Goal: Task Accomplishment & Management: Manage account settings

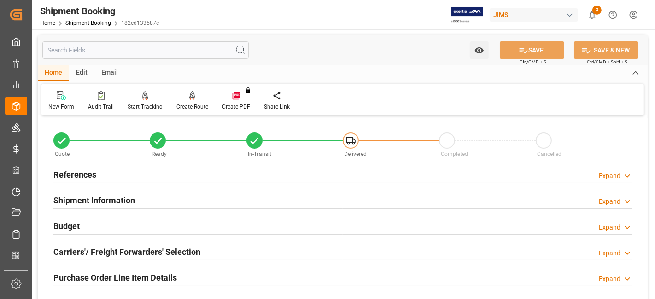
scroll to position [307, 0]
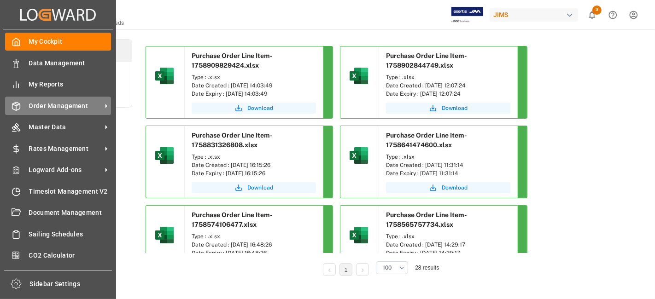
click at [60, 103] on span "Order Management" at bounding box center [65, 106] width 73 height 10
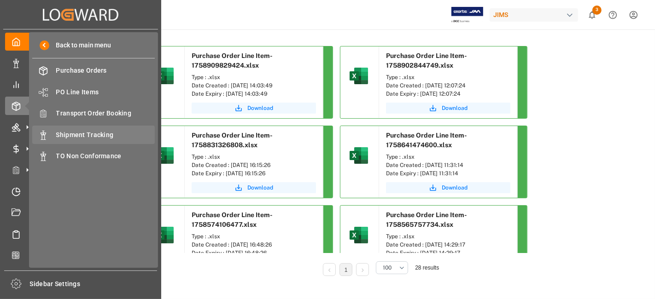
click at [93, 131] on span "Shipment Tracking" at bounding box center [105, 135] width 99 height 10
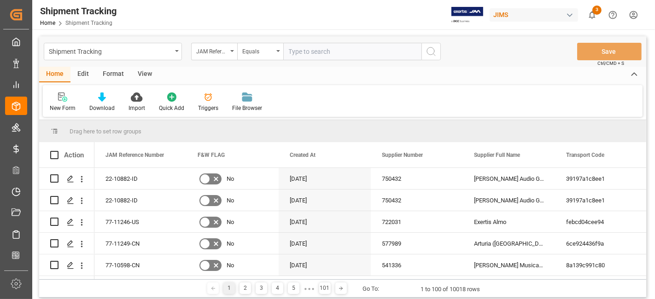
click at [300, 54] on input "text" at bounding box center [352, 52] width 138 height 18
type input "77-10243-BE"
click at [430, 52] on icon "search button" at bounding box center [431, 51] width 11 height 11
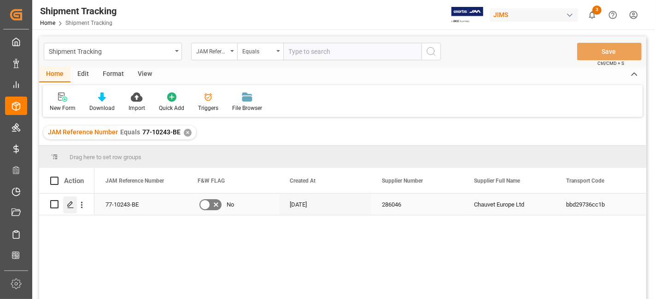
click at [71, 206] on icon "Press SPACE to select this row." at bounding box center [70, 204] width 7 height 7
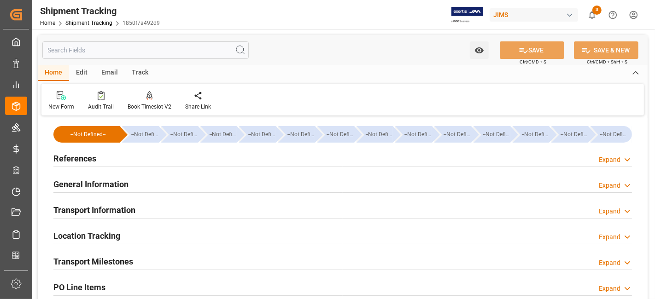
type input "13-08-2025 00:00"
type input "19-08-2025 00:00"
type input "29-08-2025 00:00"
type input "29-08-2025 00:54"
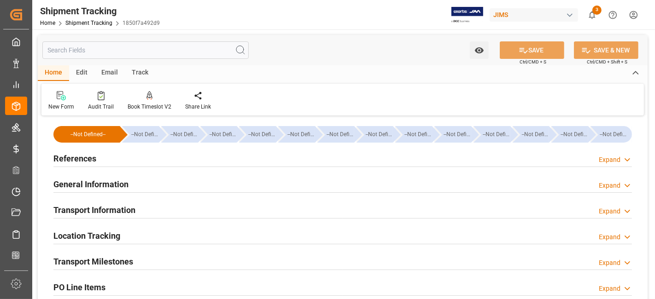
type input "16-09-2025"
type input "16-09-2025 13:32"
type input "02-10-2025 10:49"
type input "29-09-2025 07:30"
type input "26-09-2025 18:46"
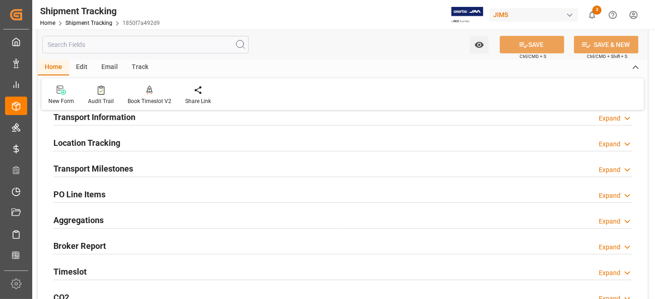
scroll to position [102, 0]
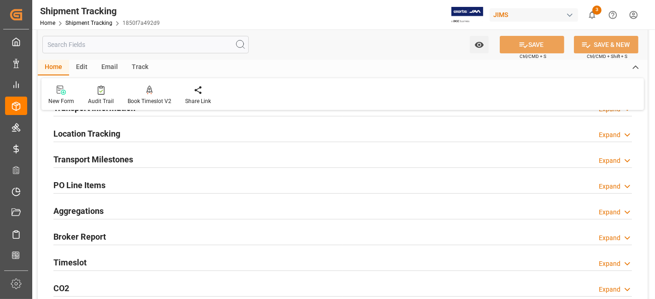
click at [125, 158] on h2 "Transport Milestones" at bounding box center [93, 159] width 80 height 12
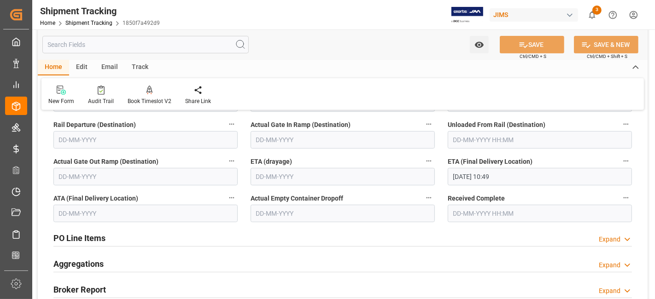
scroll to position [358, 0]
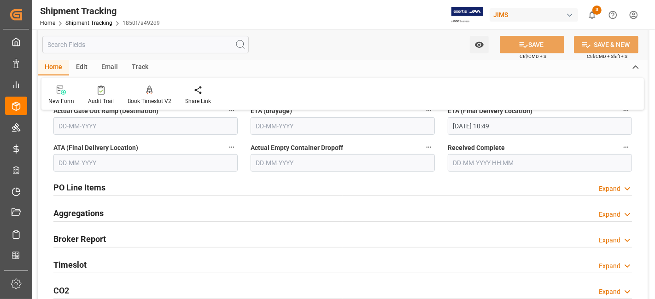
click at [89, 264] on div "Timeslot Expand" at bounding box center [342, 265] width 579 height 18
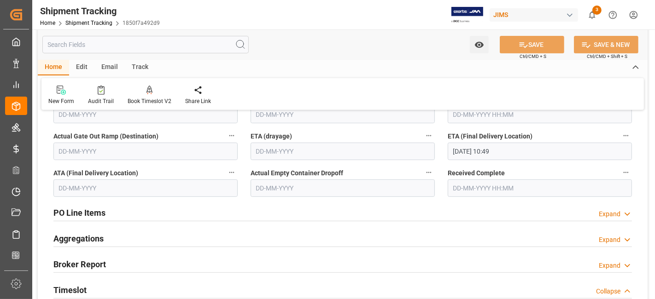
scroll to position [307, 0]
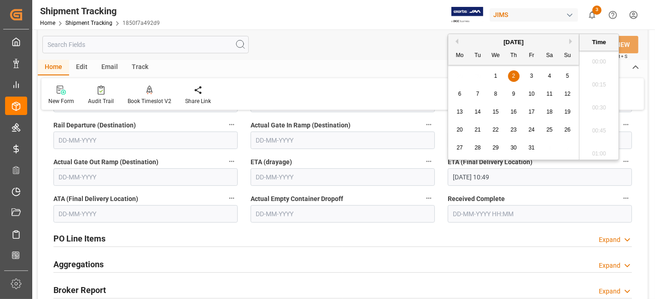
click at [534, 174] on input "02-10-2025 10:49" at bounding box center [540, 178] width 184 height 18
click at [496, 151] on span "29" at bounding box center [496, 148] width 6 height 6
click at [454, 39] on button "Previous Month" at bounding box center [456, 42] width 6 height 6
click at [460, 151] on span "29" at bounding box center [460, 148] width 6 height 6
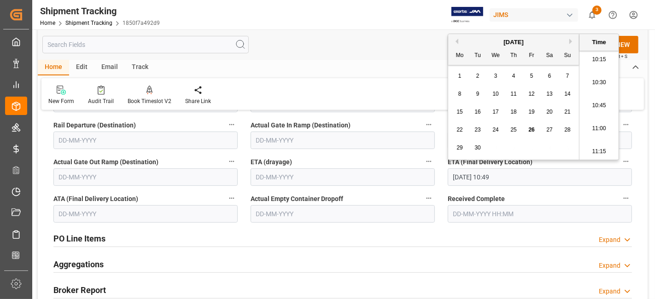
type input "29-09-2025 10:49"
click at [397, 93] on div "New Form Audit Trail Book Timeslot V2 Book a Timeslot for the shipment Share Li…" at bounding box center [342, 94] width 603 height 32
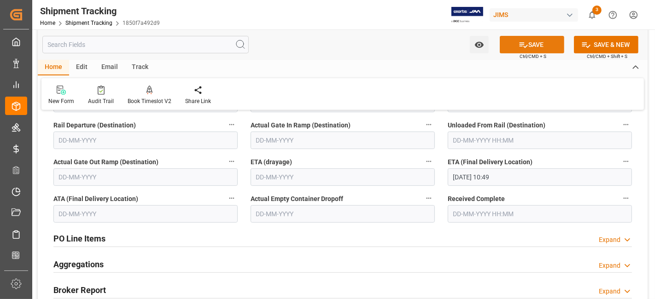
click at [520, 44] on icon at bounding box center [524, 45] width 8 height 6
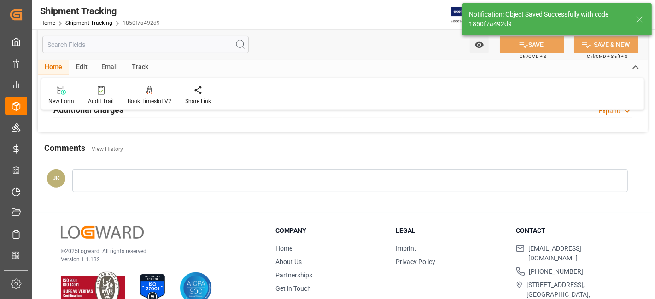
scroll to position [49, 0]
